Goal: Navigation & Orientation: Find specific page/section

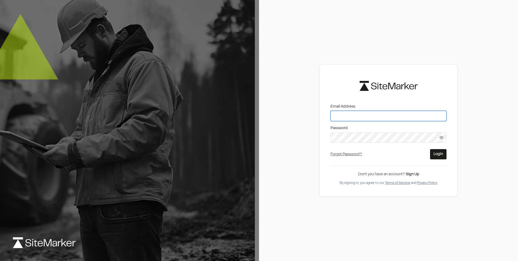
click at [365, 116] on input "Email Address" at bounding box center [389, 116] width 116 height 10
paste input "**********"
type input "**********"
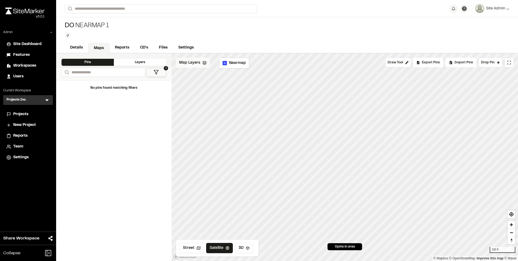
click at [201, 61] on div "Map Layers" at bounding box center [193, 63] width 34 height 10
